Goal: Information Seeking & Learning: Find contact information

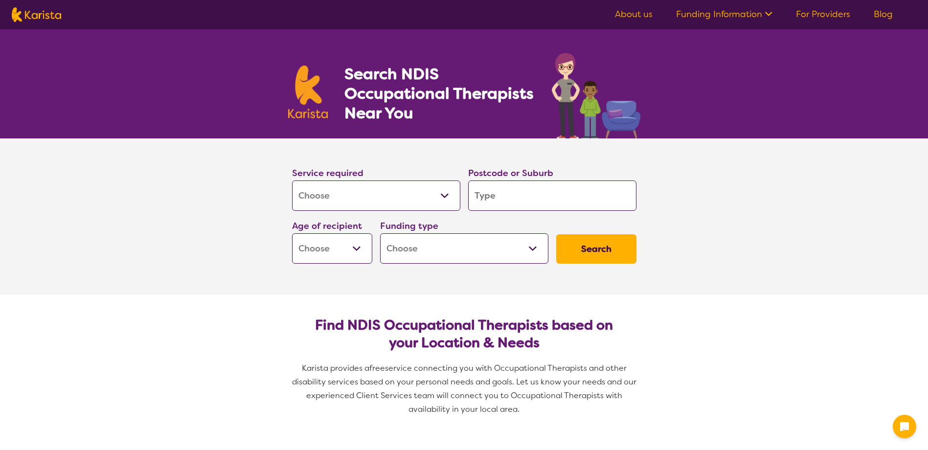
select select "[MEDICAL_DATA]"
click at [509, 201] on input "search" at bounding box center [552, 195] width 168 height 30
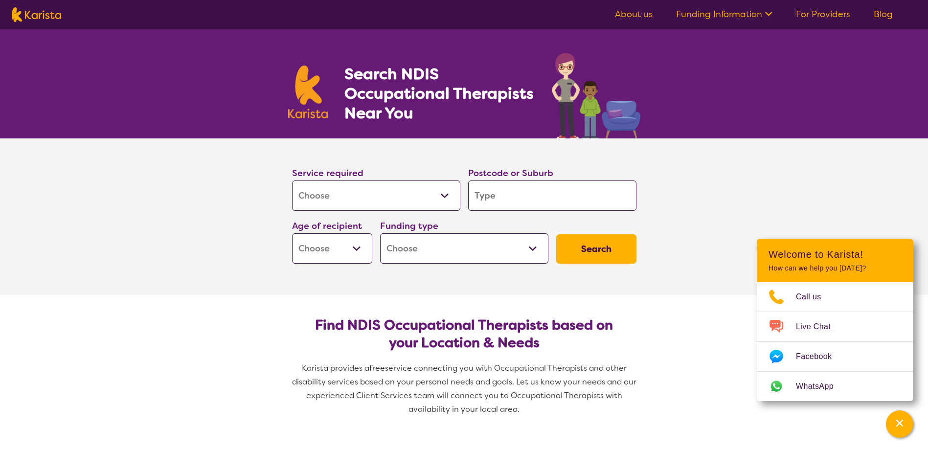
type input "3"
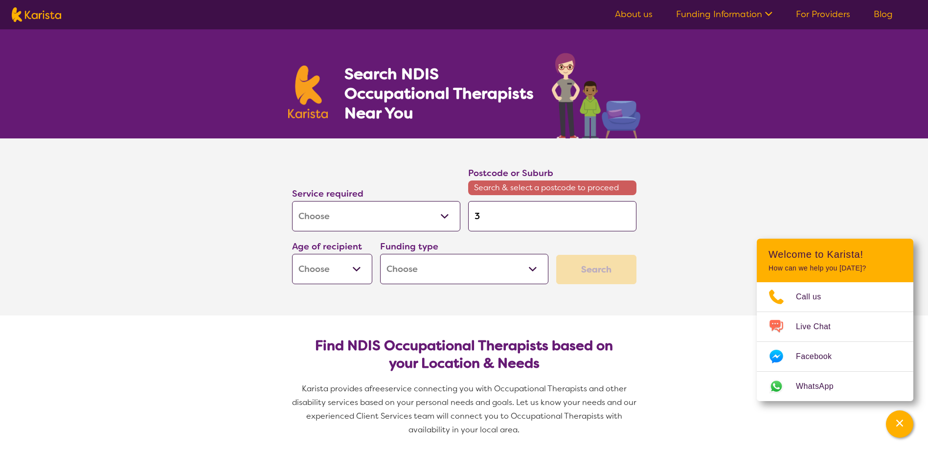
type input "37"
type input "375"
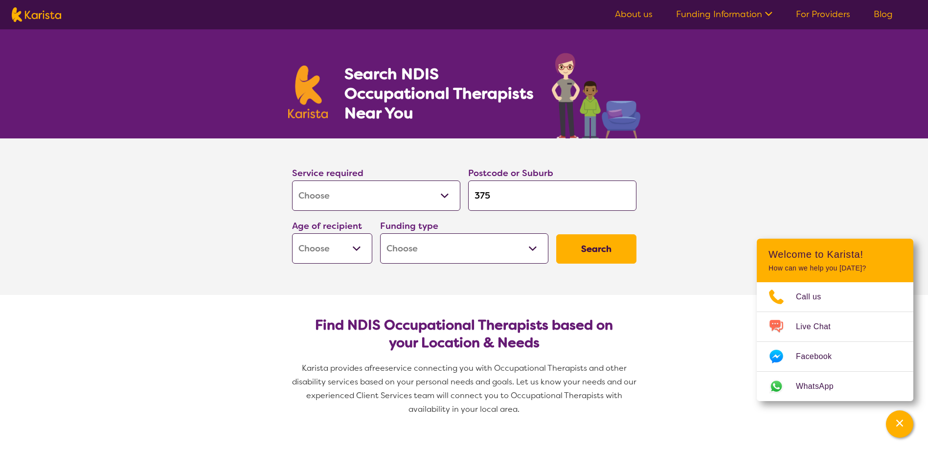
type input "3754"
click at [541, 226] on em "3754" at bounding box center [551, 223] width 20 height 10
click at [357, 254] on select "Early Childhood - 0 to 9 Child - 10 to 11 Adolescent - 12 to 17 Adult - 18 to 6…" at bounding box center [332, 248] width 80 height 30
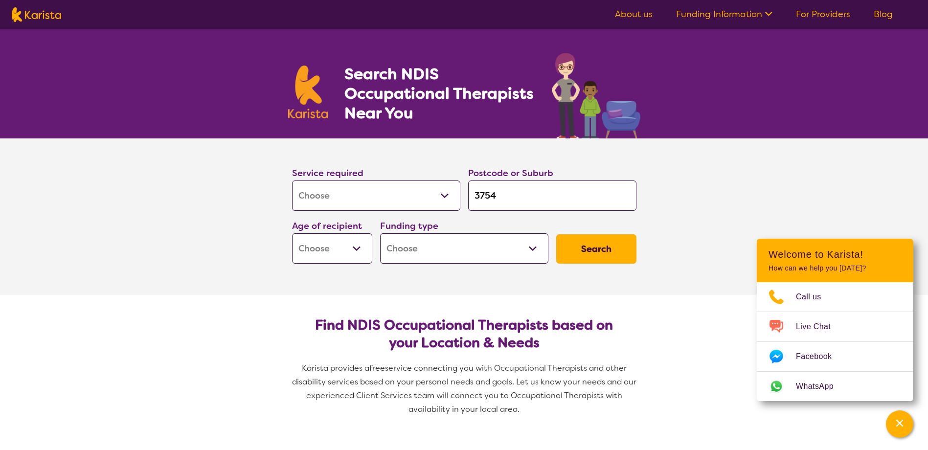
select select "EC"
click at [292, 233] on select "Early Childhood - 0 to 9 Child - 10 to 11 Adolescent - 12 to 17 Adult - 18 to 6…" at bounding box center [332, 248] width 80 height 30
select select "EC"
click at [495, 250] on select "Home Care Package (HCP) National Disability Insurance Scheme (NDIS) I don't know" at bounding box center [464, 248] width 168 height 30
select select "i-don-t-know"
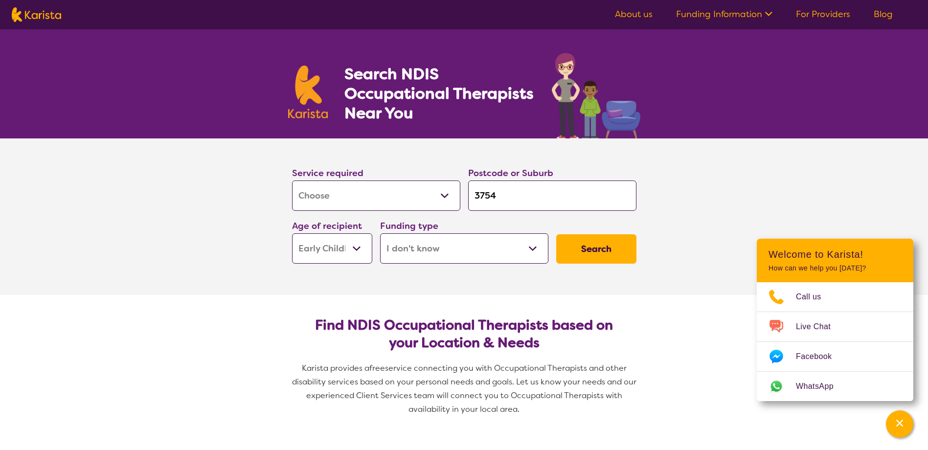
click at [380, 233] on select "Home Care Package (HCP) National Disability Insurance Scheme (NDIS) I don't know" at bounding box center [464, 248] width 168 height 30
select select "i-don-t-know"
click at [591, 249] on button "Search" at bounding box center [596, 248] width 80 height 29
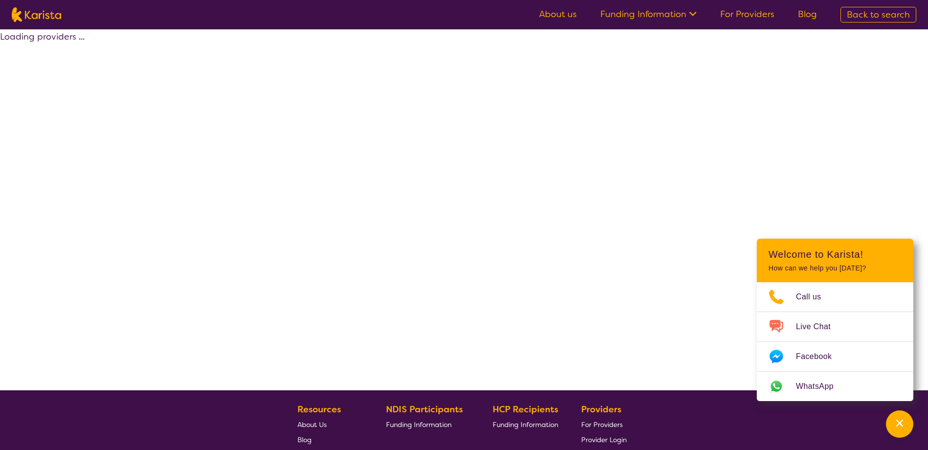
select select "[MEDICAL_DATA]"
select select "EC"
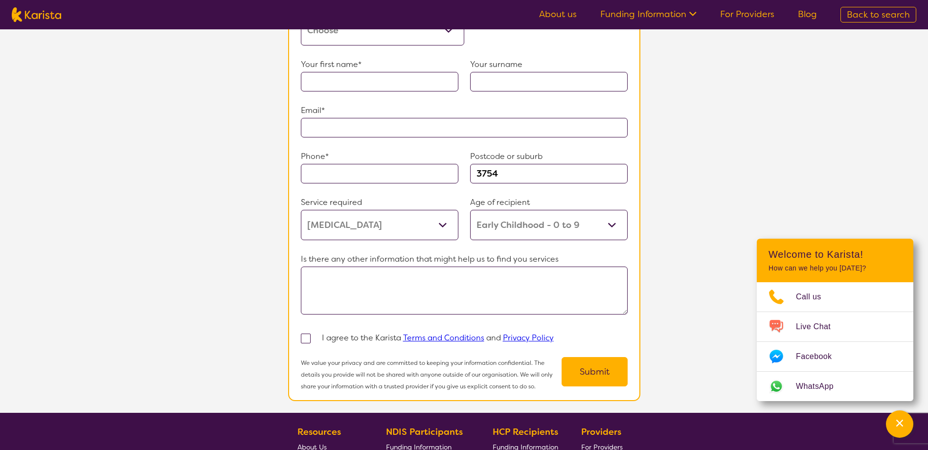
scroll to position [538, 0]
